Goal: Transaction & Acquisition: Download file/media

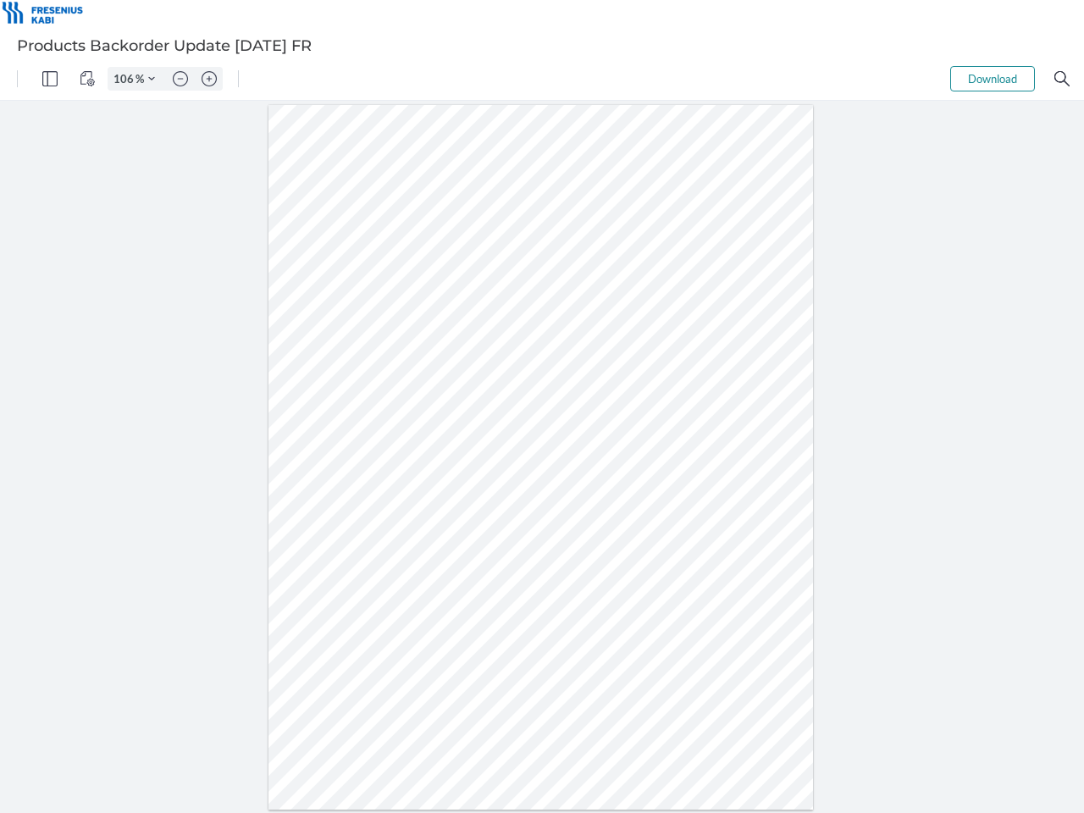
click at [50, 79] on img "Panel" at bounding box center [49, 78] width 15 height 15
click at [87, 79] on img "View Controls" at bounding box center [87, 78] width 15 height 15
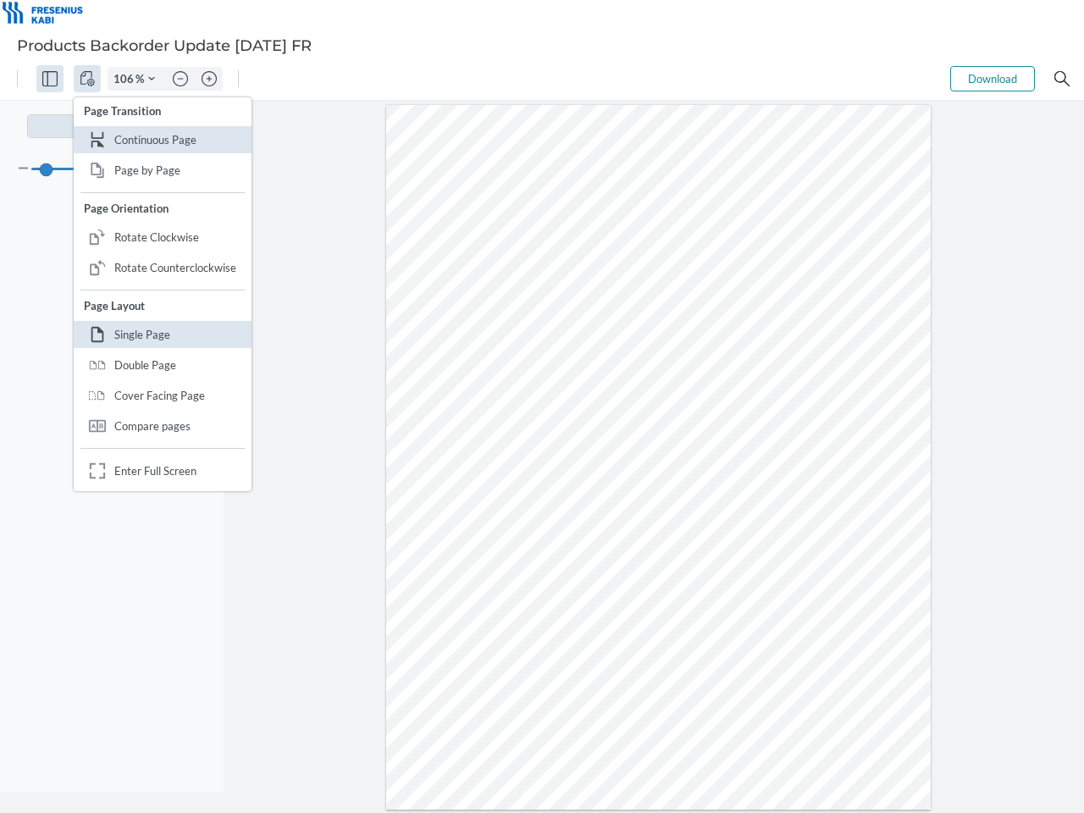
click at [126, 79] on input "106" at bounding box center [121, 78] width 27 height 15
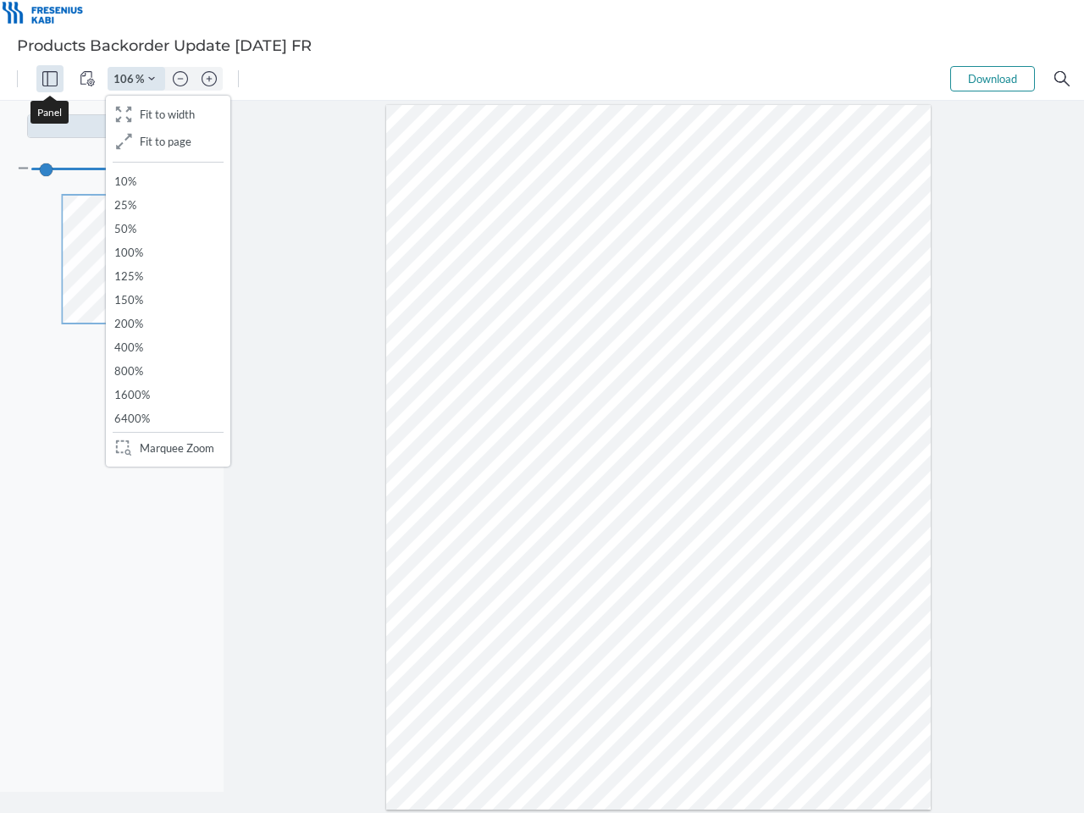
click at [152, 79] on img "Zoom Controls" at bounding box center [151, 78] width 7 height 7
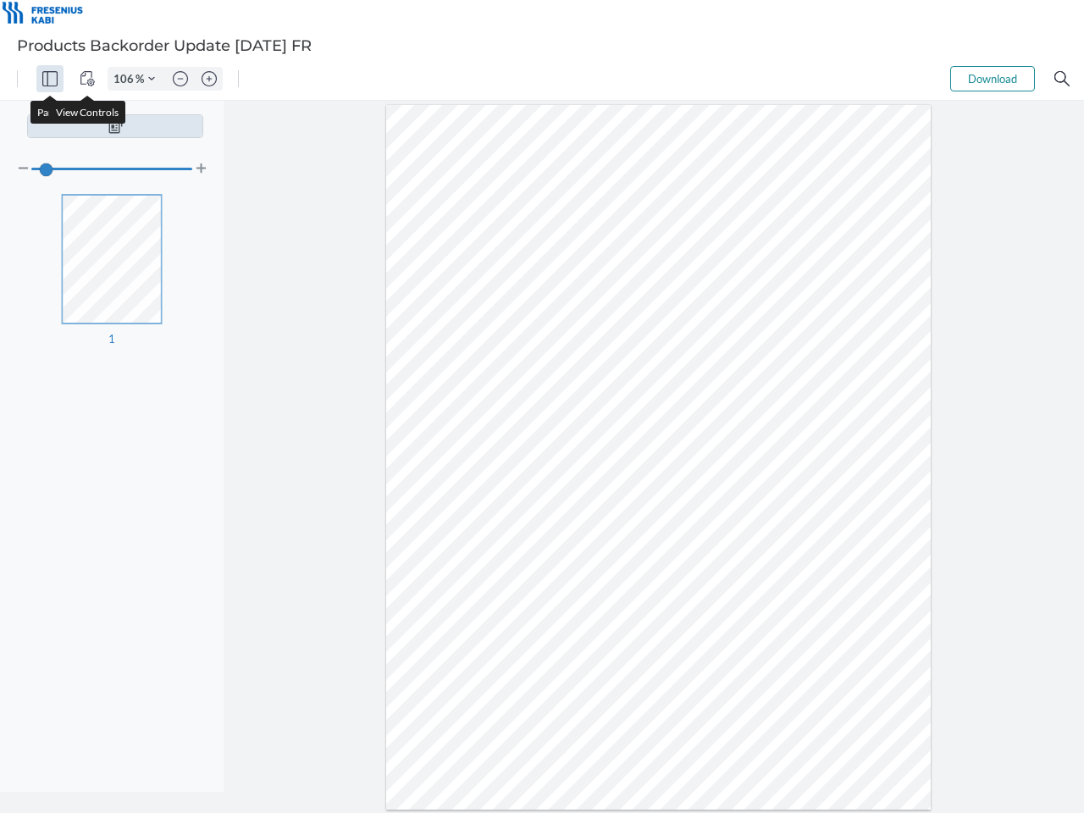
click at [180, 79] on img "Zoom out" at bounding box center [180, 78] width 15 height 15
click at [209, 79] on img "Zoom in" at bounding box center [209, 78] width 15 height 15
type input "106"
click at [993, 79] on button "Download" at bounding box center [993, 78] width 85 height 25
click at [1062, 79] on img "Search" at bounding box center [1062, 78] width 15 height 15
